Goal: Transaction & Acquisition: Purchase product/service

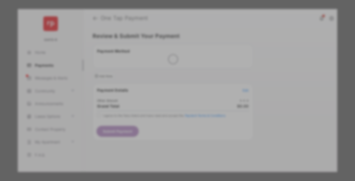
click at [168, 82] on div "Other Amount" at bounding box center [168, 85] width 82 height 9
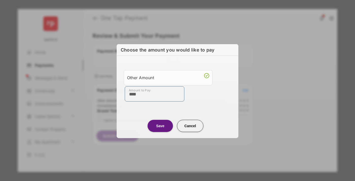
type input "****"
click at [160, 125] on button "Save" at bounding box center [160, 125] width 25 height 12
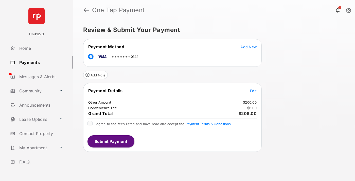
click at [253, 90] on span "Edit" at bounding box center [253, 90] width 7 height 4
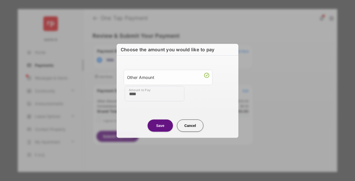
click at [160, 125] on button "Save" at bounding box center [160, 125] width 25 height 12
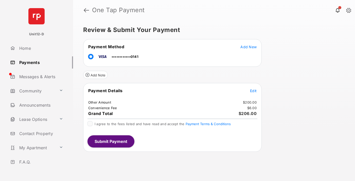
click at [111, 141] on button "Submit Payment" at bounding box center [110, 141] width 47 height 12
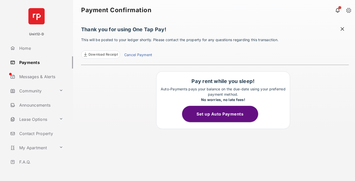
click at [223, 114] on button "Set up Auto Payments" at bounding box center [220, 114] width 76 height 16
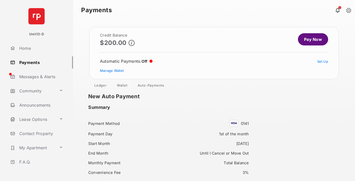
scroll to position [44, 0]
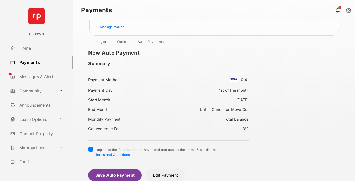
click at [115, 175] on button "Save Auto Payment" at bounding box center [114, 175] width 53 height 12
